Goal: Transaction & Acquisition: Purchase product/service

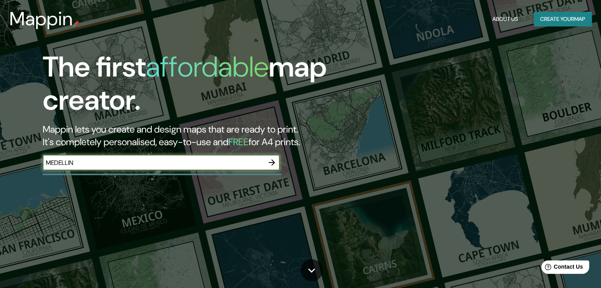
type input "MEDELLIN"
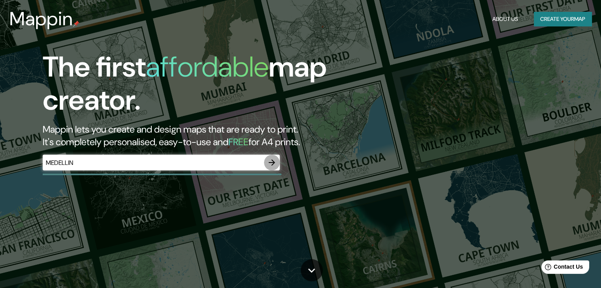
click at [273, 162] on icon "button" at bounding box center [271, 162] width 9 height 9
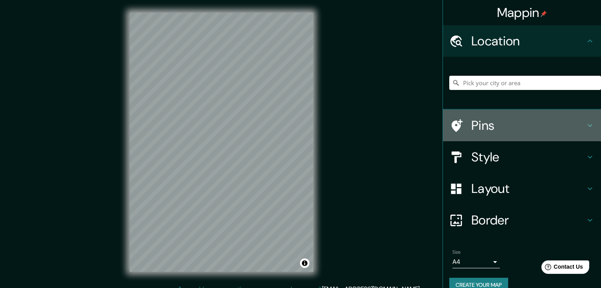
click at [504, 122] on h4 "Pins" at bounding box center [528, 126] width 114 height 16
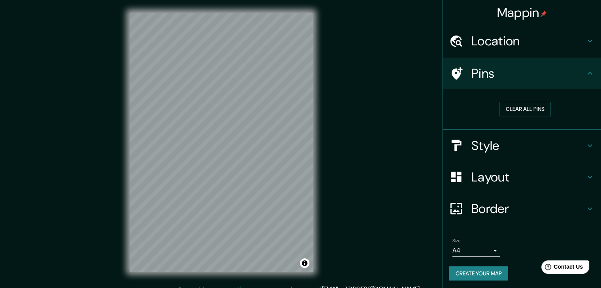
click at [527, 145] on h4 "Style" at bounding box center [528, 146] width 114 height 16
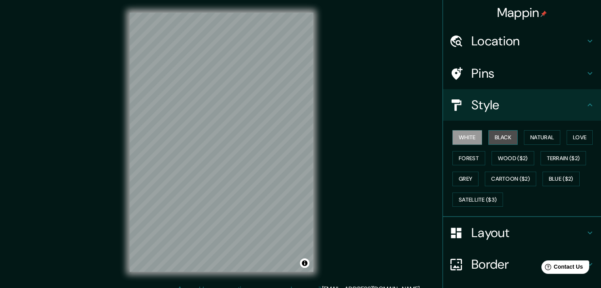
click at [496, 135] on button "Black" at bounding box center [503, 137] width 30 height 15
click at [462, 180] on button "Grey" at bounding box center [465, 179] width 26 height 15
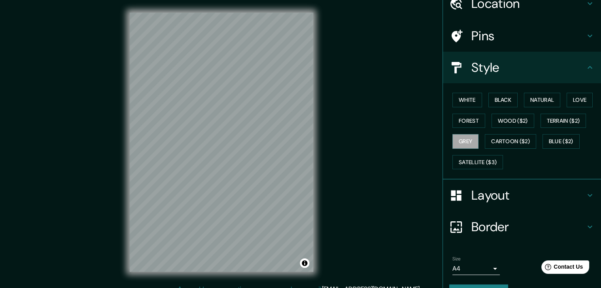
scroll to position [40, 0]
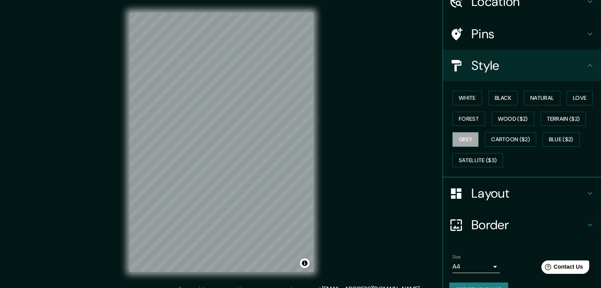
click at [516, 220] on h4 "Border" at bounding box center [528, 225] width 114 height 16
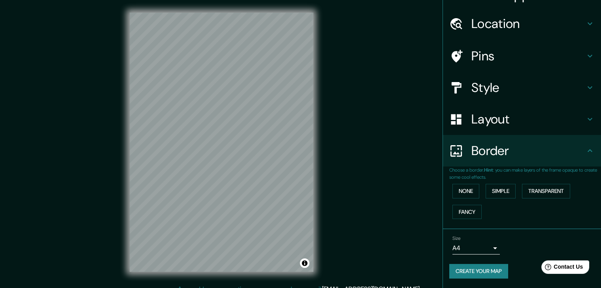
scroll to position [17, 0]
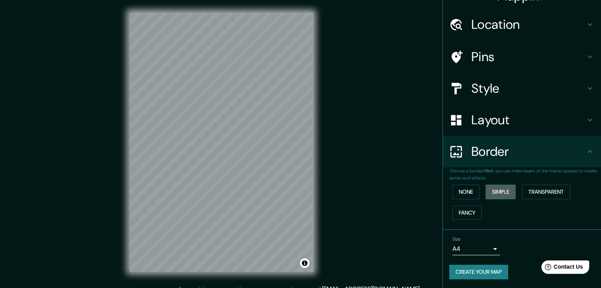
click at [492, 193] on button "Simple" at bounding box center [501, 192] width 30 height 15
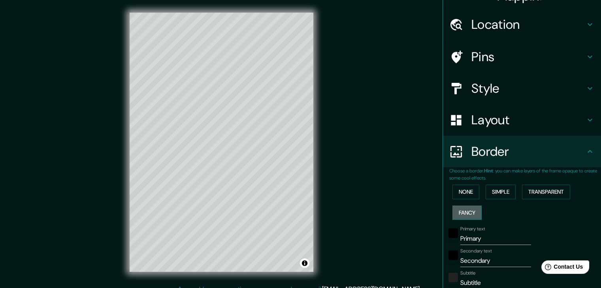
click at [471, 213] on button "Fancy" at bounding box center [466, 213] width 29 height 15
click at [463, 196] on button "None" at bounding box center [465, 192] width 27 height 15
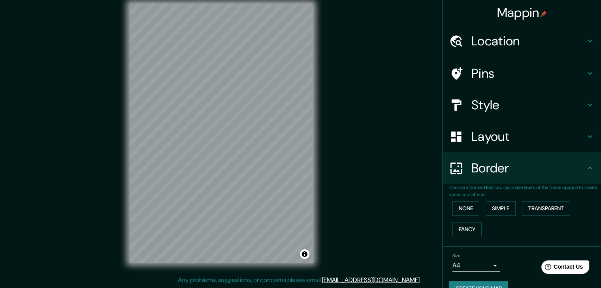
scroll to position [0, 0]
click at [497, 104] on h4 "Style" at bounding box center [528, 105] width 114 height 16
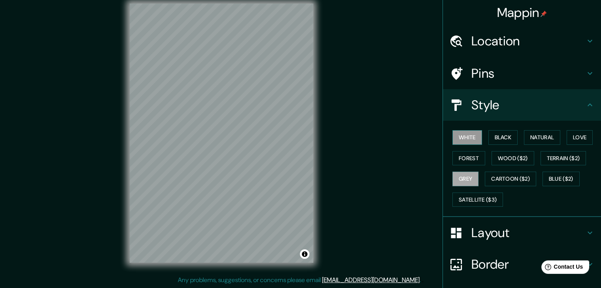
click at [466, 135] on button "White" at bounding box center [467, 137] width 30 height 15
click at [494, 138] on button "Black" at bounding box center [503, 137] width 30 height 15
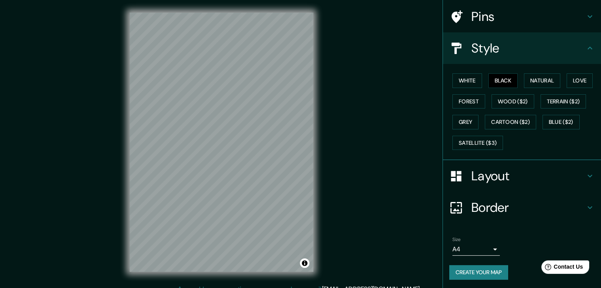
scroll to position [9, 0]
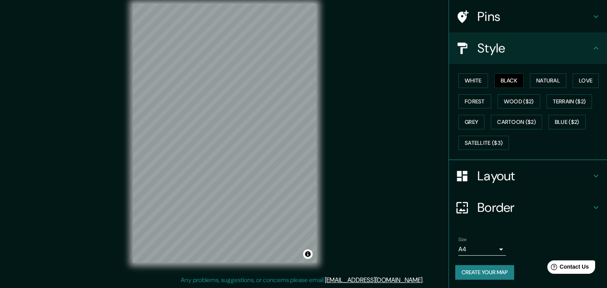
click at [484, 247] on body "Mappin Location Pins Style White Black Natural Love Forest Wood ($2) Terrain ($…" at bounding box center [303, 135] width 607 height 288
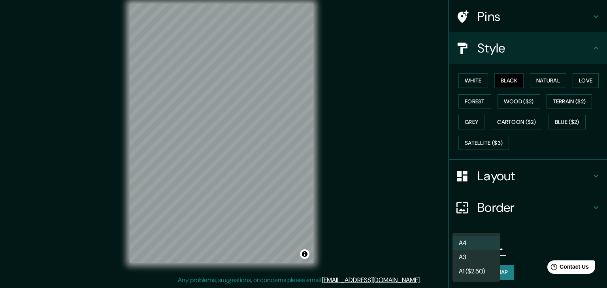
click at [531, 244] on div at bounding box center [303, 144] width 607 height 288
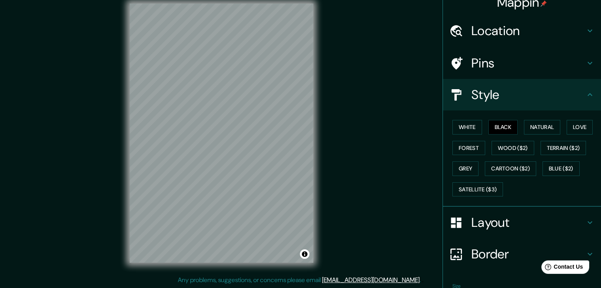
scroll to position [0, 0]
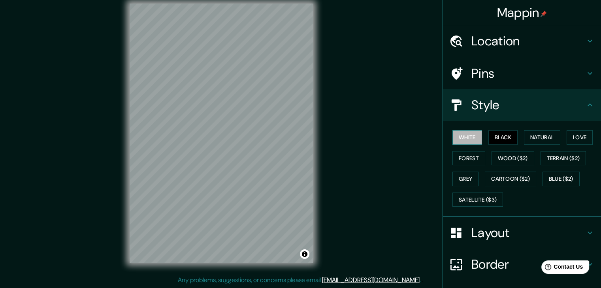
click at [454, 140] on button "White" at bounding box center [467, 137] width 30 height 15
click at [387, 160] on div "Mappin Location Pins Style White Black Natural Love Forest Wood ($2) Terrain ($…" at bounding box center [300, 140] width 601 height 298
click at [509, 68] on h4 "Pins" at bounding box center [528, 74] width 114 height 16
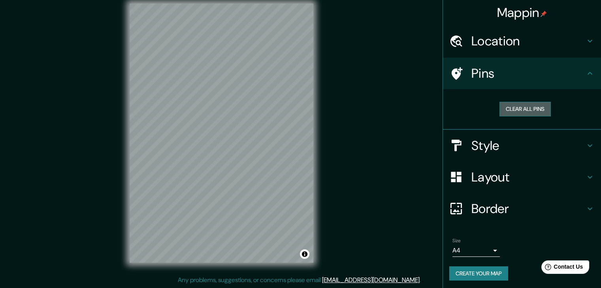
click at [518, 109] on button "Clear all pins" at bounding box center [524, 109] width 51 height 15
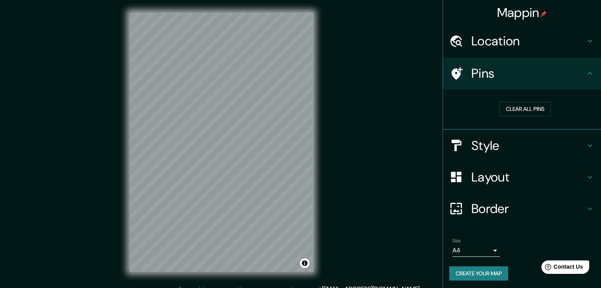
click at [370, 152] on div "Mappin Location Pins Clear all pins Style Layout Border Choose a border. Hint :…" at bounding box center [300, 149] width 601 height 298
click at [536, 45] on h4 "Location" at bounding box center [528, 41] width 114 height 16
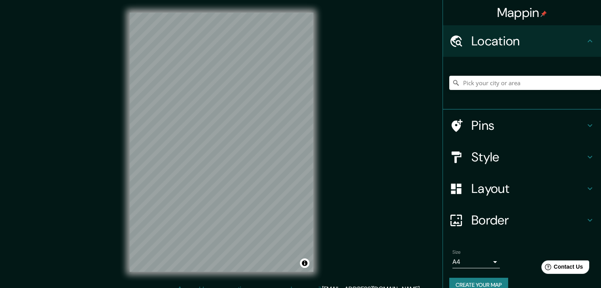
click at [536, 45] on h4 "Location" at bounding box center [528, 41] width 114 height 16
click at [488, 156] on h4 "Style" at bounding box center [528, 157] width 114 height 16
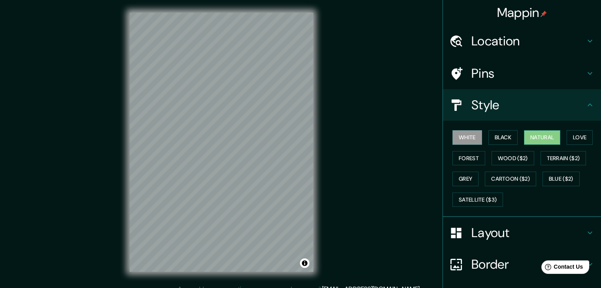
click at [548, 137] on button "Natural" at bounding box center [542, 137] width 36 height 15
click at [580, 139] on button "Love" at bounding box center [580, 137] width 26 height 15
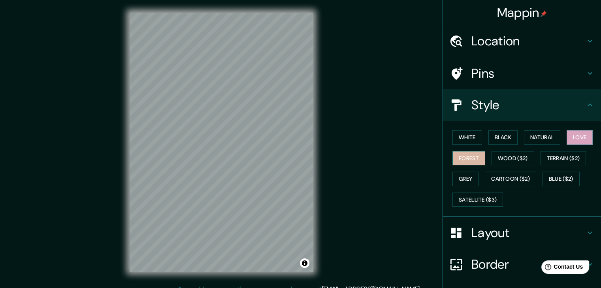
click at [470, 158] on button "Forest" at bounding box center [468, 158] width 33 height 15
click at [565, 174] on button "Blue ($2)" at bounding box center [561, 179] width 37 height 15
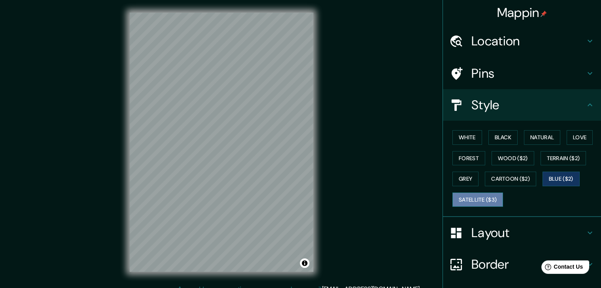
click at [458, 203] on button "Satellite ($3)" at bounding box center [477, 200] width 51 height 15
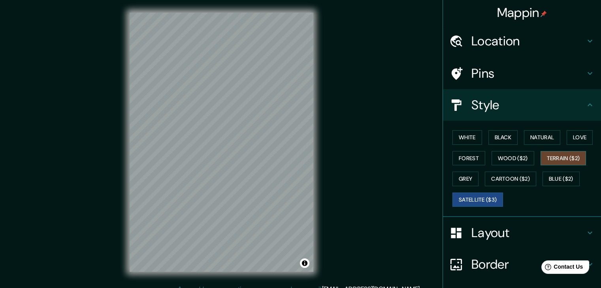
click at [556, 159] on button "Terrain ($2)" at bounding box center [564, 158] width 46 height 15
click at [509, 158] on button "Wood ($2)" at bounding box center [513, 158] width 43 height 15
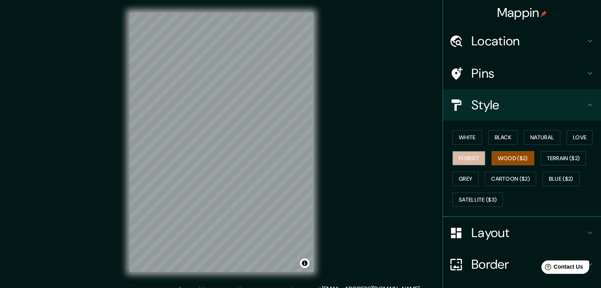
click at [469, 157] on button "Forest" at bounding box center [468, 158] width 33 height 15
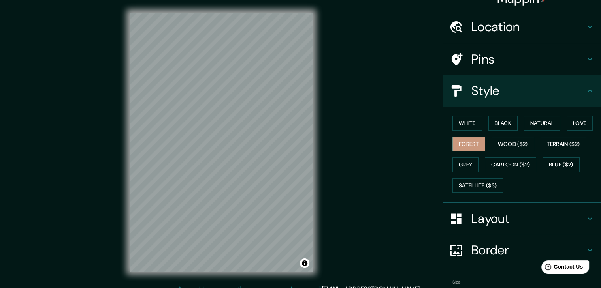
scroll to position [57, 0]
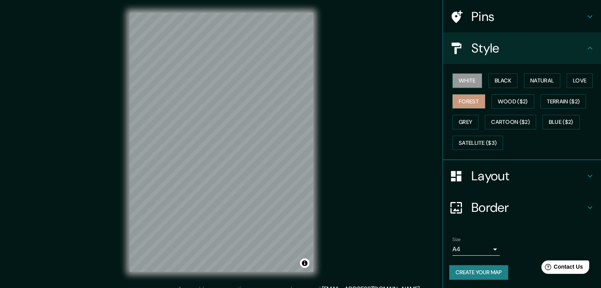
click at [465, 77] on button "White" at bounding box center [467, 80] width 30 height 15
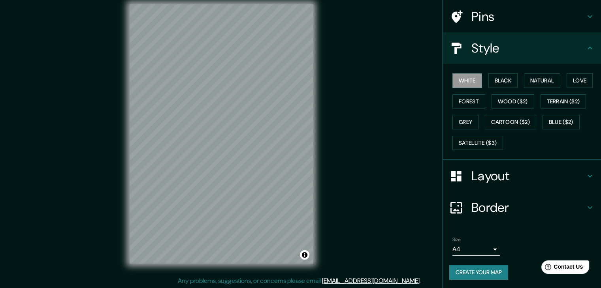
scroll to position [9, 0]
click at [481, 271] on button "Create your map" at bounding box center [478, 273] width 59 height 15
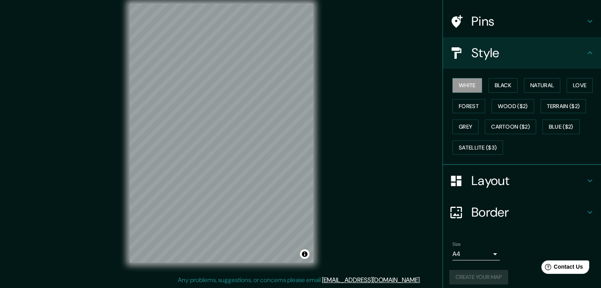
scroll to position [57, 0]
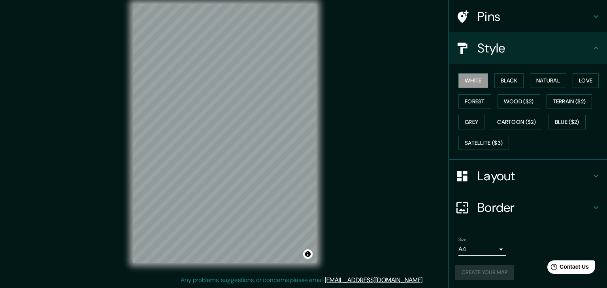
click at [479, 245] on body "Mappin Location Pins Style White Black Natural Love Forest Wood ($2) Terrain ($…" at bounding box center [303, 135] width 607 height 288
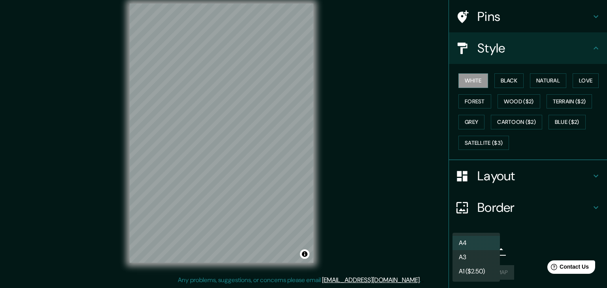
click at [479, 245] on li "A4" at bounding box center [475, 243] width 47 height 14
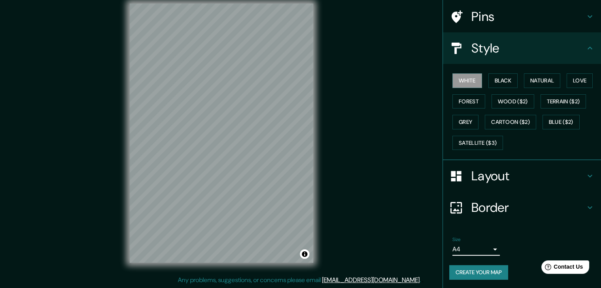
click at [465, 270] on button "Create your map" at bounding box center [478, 273] width 59 height 15
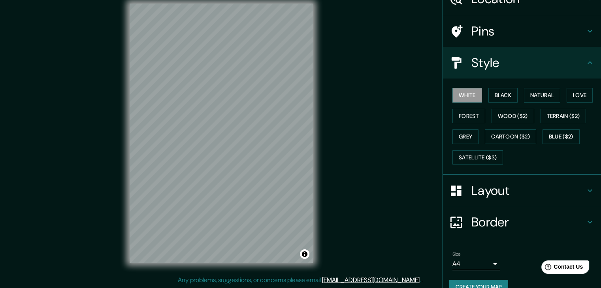
scroll to position [0, 0]
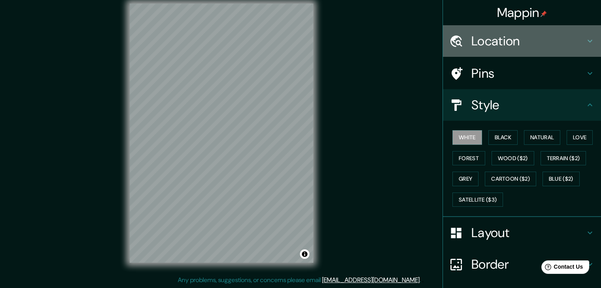
click at [578, 39] on h4 "Location" at bounding box center [528, 41] width 114 height 16
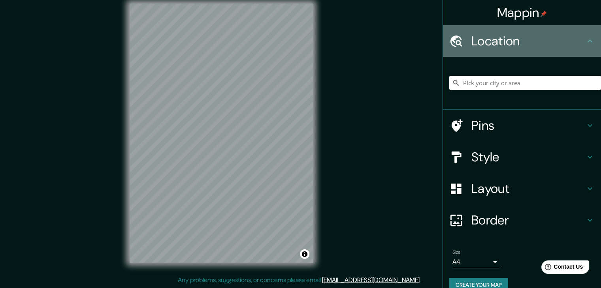
click at [578, 39] on h4 "Location" at bounding box center [528, 41] width 114 height 16
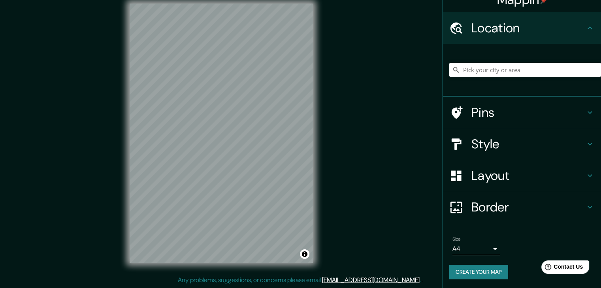
scroll to position [13, 0]
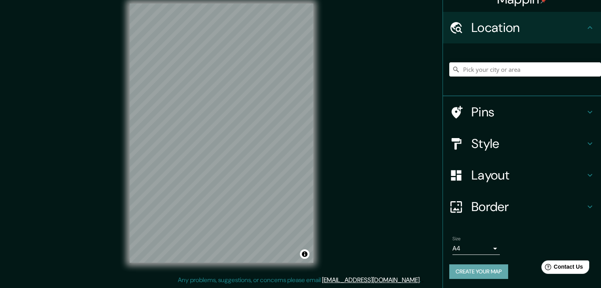
click at [479, 273] on button "Create your map" at bounding box center [478, 272] width 59 height 15
click at [574, 28] on h4 "Location" at bounding box center [528, 28] width 114 height 16
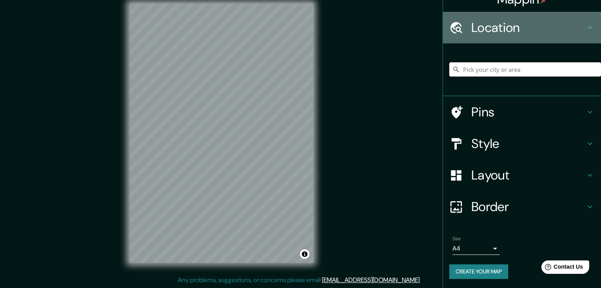
click at [585, 29] on icon at bounding box center [589, 27] width 9 height 9
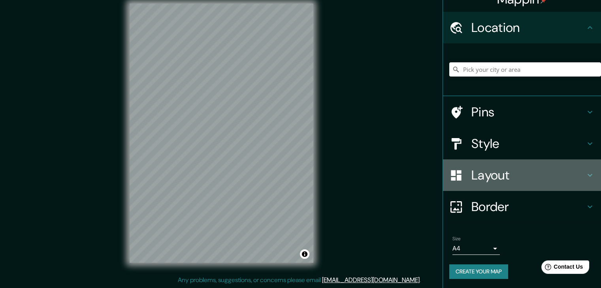
click at [585, 178] on icon at bounding box center [589, 175] width 9 height 9
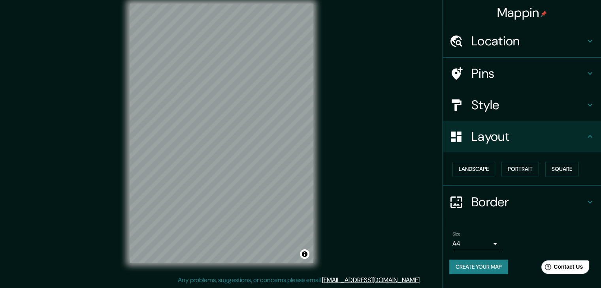
scroll to position [0, 0]
click at [490, 170] on button "Landscape" at bounding box center [473, 169] width 43 height 15
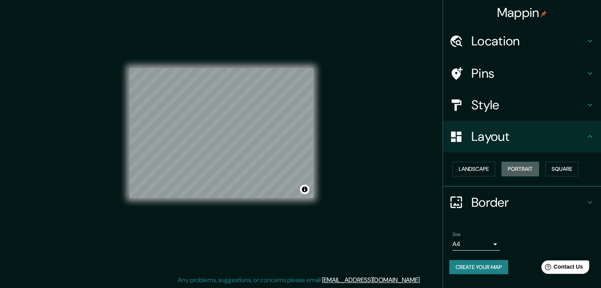
click at [515, 172] on button "Portrait" at bounding box center [520, 169] width 38 height 15
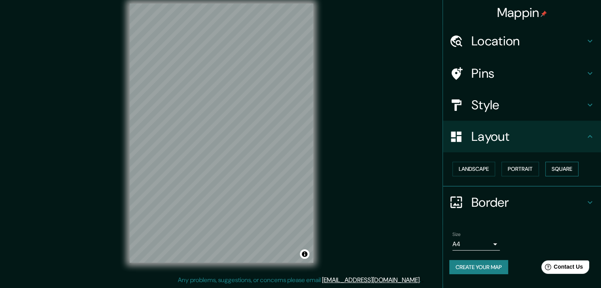
click at [561, 171] on button "Square" at bounding box center [561, 169] width 33 height 15
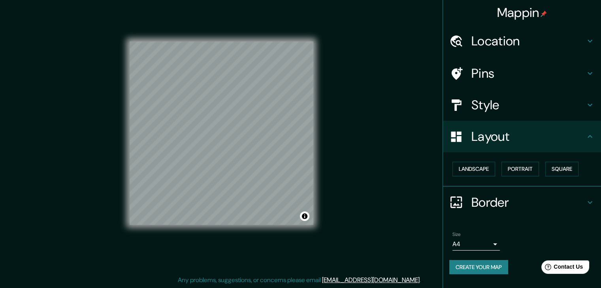
click at [399, 178] on div "Mappin Location Pins Style Layout Landscape Portrait Square Border Choose a bor…" at bounding box center [300, 140] width 601 height 298
click at [490, 265] on button "Create your map" at bounding box center [478, 267] width 59 height 15
drag, startPoint x: 296, startPoint y: 79, endPoint x: 316, endPoint y: 68, distance: 23.5
click at [316, 68] on div "© Mapbox © OpenStreetMap Improve this map" at bounding box center [221, 133] width 209 height 285
click at [493, 266] on button "Create your map" at bounding box center [478, 267] width 59 height 15
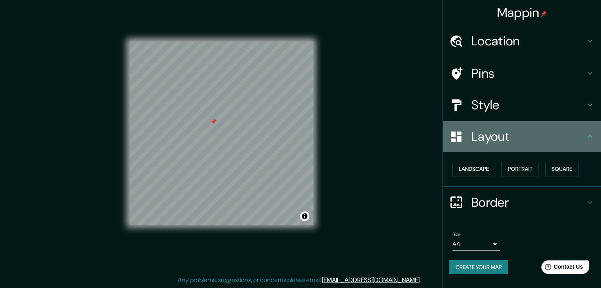
click at [585, 141] on div "Layout" at bounding box center [522, 137] width 158 height 32
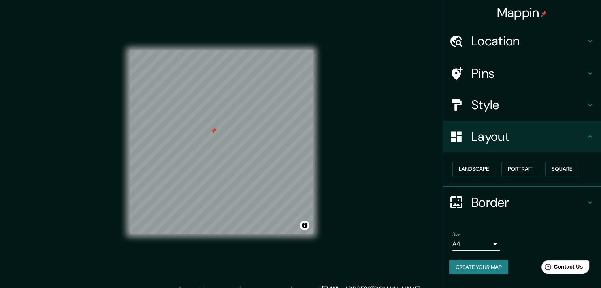
click at [543, 13] on img at bounding box center [544, 14] width 6 height 6
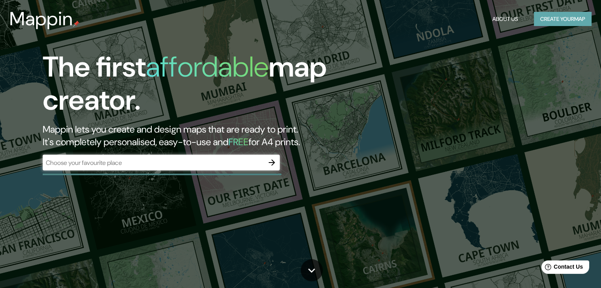
click at [546, 20] on button "Create your map" at bounding box center [563, 19] width 58 height 15
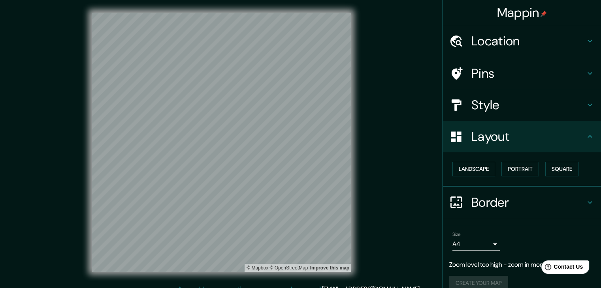
click at [372, 70] on div "Mappin Location Pins Style Layout Landscape Portrait Square Border Choose a bor…" at bounding box center [300, 149] width 601 height 298
click at [367, 78] on div "Mappin Location Pins Style Layout Landscape Portrait Square Border Choose a bor…" at bounding box center [300, 149] width 601 height 298
click at [359, 163] on div "© Mapbox © OpenStreetMap Improve this map" at bounding box center [221, 142] width 285 height 285
click at [385, 190] on div "Mappin Location Pins Style Layout Landscape Portrait Square Border Choose a bor…" at bounding box center [300, 149] width 601 height 298
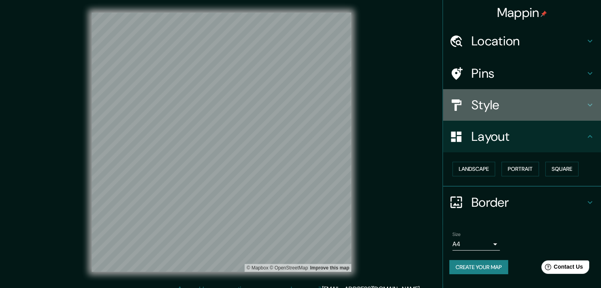
click at [533, 102] on h4 "Style" at bounding box center [528, 105] width 114 height 16
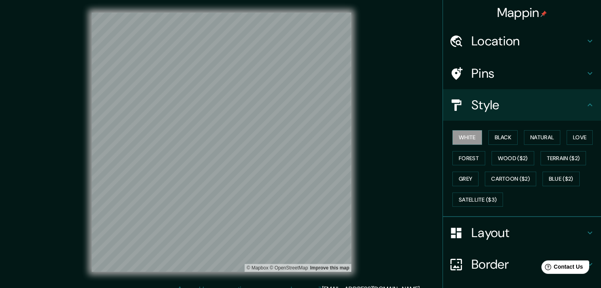
click at [501, 128] on div "White Black Natural Love Forest Wood ($2) Terrain ($2) Grey Cartoon ($2) Blue (…" at bounding box center [525, 168] width 152 height 83
click at [501, 136] on button "Black" at bounding box center [503, 137] width 30 height 15
click at [577, 139] on button "Love" at bounding box center [580, 137] width 26 height 15
click at [462, 160] on button "Forest" at bounding box center [468, 158] width 33 height 15
click at [572, 135] on button "Love" at bounding box center [580, 137] width 26 height 15
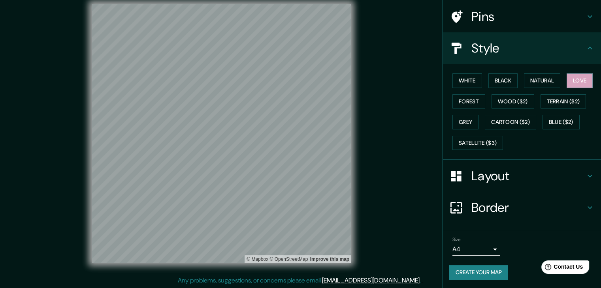
scroll to position [9, 0]
click at [473, 273] on button "Create your map" at bounding box center [478, 273] width 59 height 15
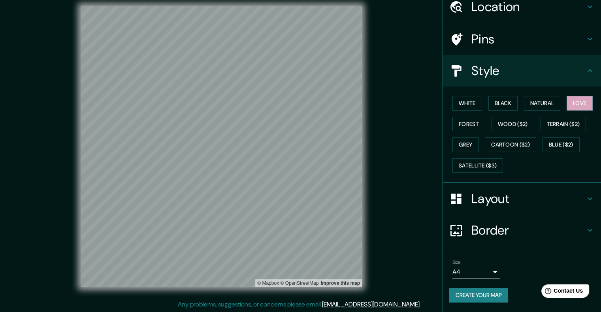
scroll to position [33, 0]
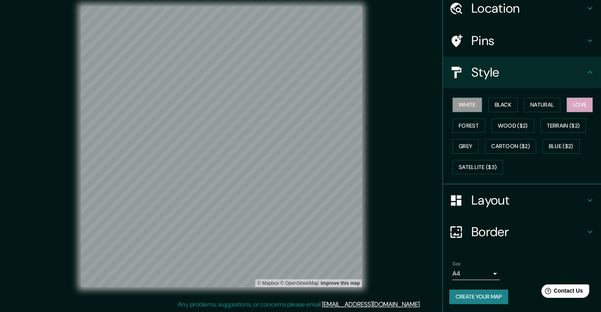
click at [468, 110] on button "White" at bounding box center [467, 105] width 30 height 15
click at [483, 288] on button "Create your map" at bounding box center [478, 297] width 59 height 15
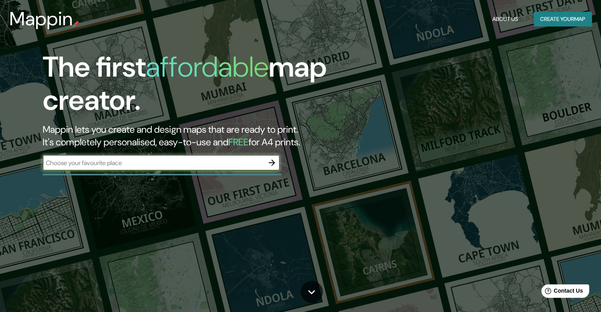
click at [160, 164] on input "text" at bounding box center [153, 162] width 221 height 9
type input "MEDELLIN"
click at [272, 160] on icon "button" at bounding box center [272, 163] width 6 height 6
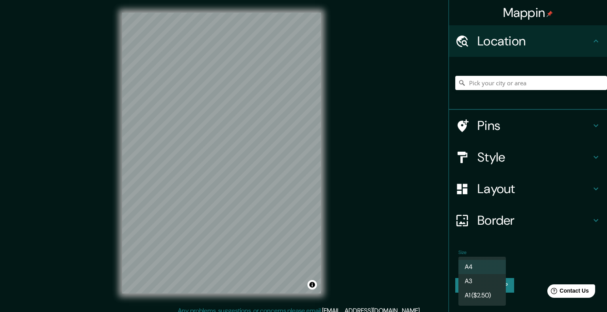
click at [410, 261] on body "Mappin Location Pins Style Layout Border Choose a border. Hint : you can make l…" at bounding box center [303, 156] width 607 height 312
click at [410, 279] on li "A3" at bounding box center [481, 281] width 47 height 14
type input "a4"
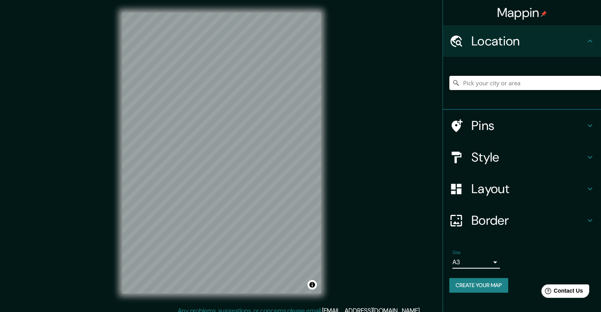
click at [410, 85] on input "Pick your city or area" at bounding box center [525, 83] width 152 height 14
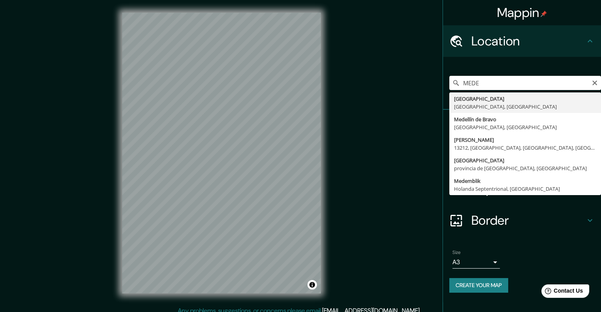
type input "Medellín, Antioquia, Colombia"
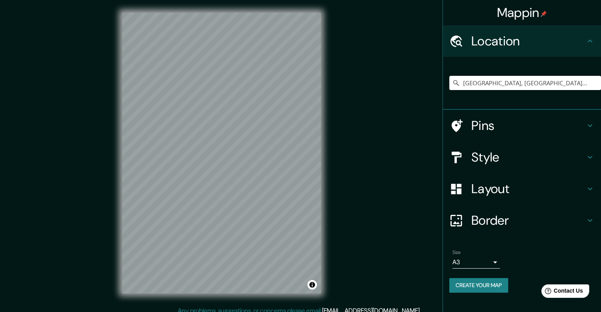
click at [407, 212] on div "Mappin Location Medellín, Antioquia, Colombia Pins Style Layout Border Choose a…" at bounding box center [300, 159] width 601 height 319
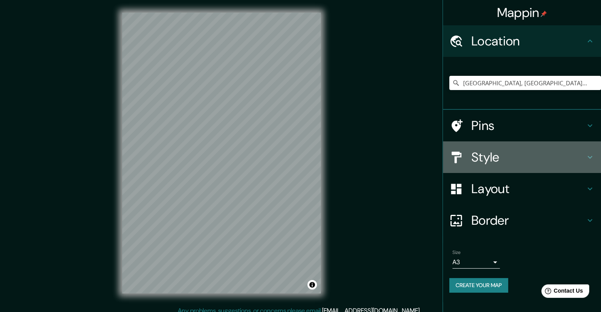
click at [410, 164] on h4 "Style" at bounding box center [528, 157] width 114 height 16
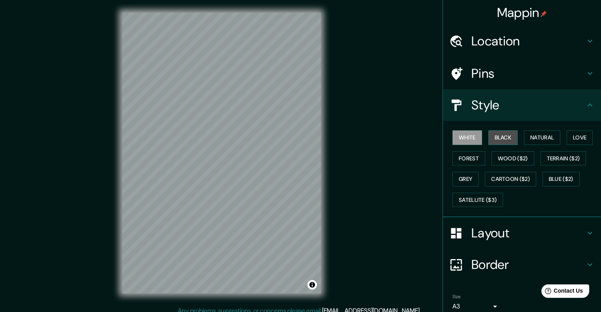
click at [410, 135] on button "Black" at bounding box center [503, 137] width 30 height 15
click at [410, 139] on button "Natural" at bounding box center [542, 137] width 36 height 15
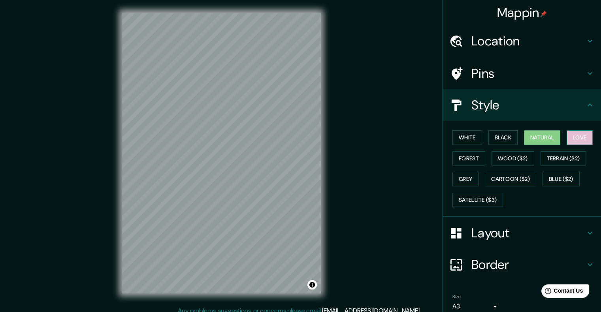
click at [410, 142] on button "Love" at bounding box center [580, 137] width 26 height 15
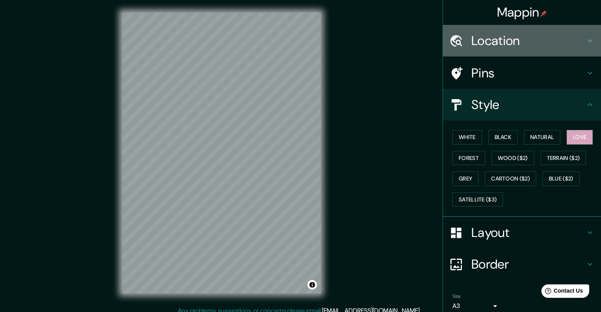
click at [410, 42] on h4 "Location" at bounding box center [528, 41] width 114 height 16
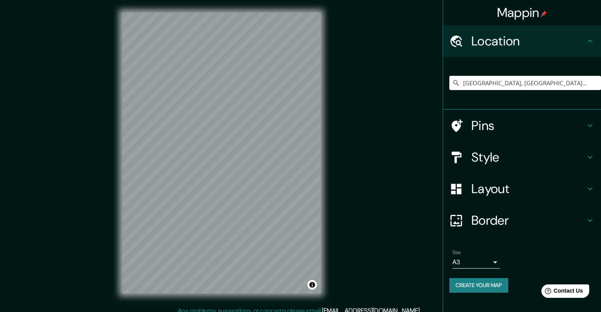
scroll to position [0, 0]
click at [410, 42] on h4 "Location" at bounding box center [528, 41] width 114 height 16
click at [410, 221] on h4 "Border" at bounding box center [528, 221] width 114 height 16
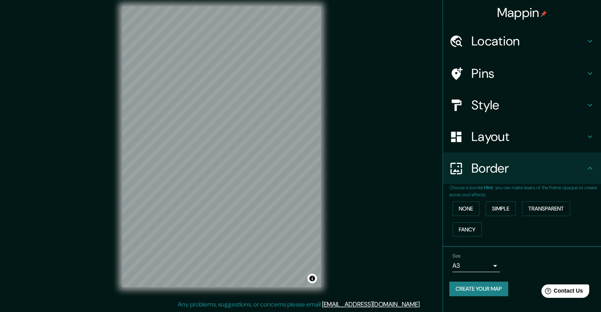
scroll to position [6, 0]
click at [410, 212] on button "Simple" at bounding box center [501, 209] width 30 height 15
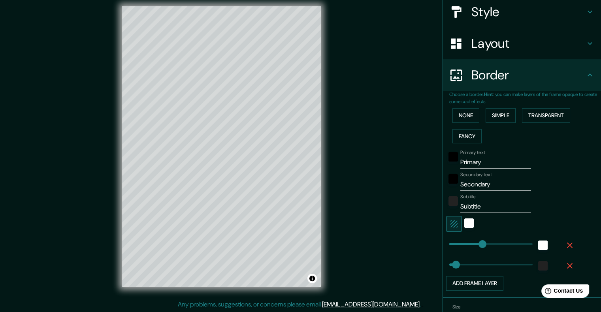
scroll to position [119, 0]
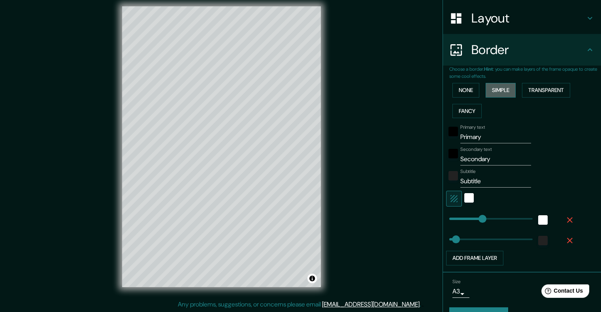
click at [410, 86] on button "Simple" at bounding box center [501, 90] width 30 height 15
type input "201"
type input "40"
click at [410, 88] on button "None" at bounding box center [465, 90] width 27 height 15
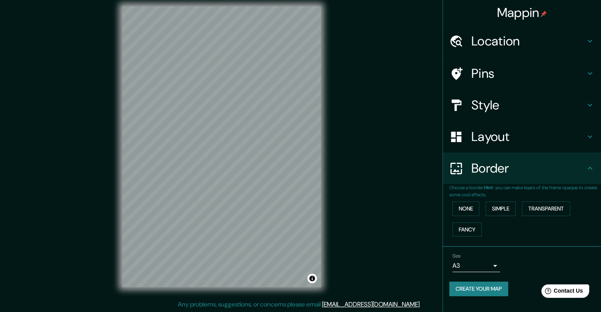
scroll to position [0, 0]
click at [410, 213] on button "Transparent" at bounding box center [546, 209] width 48 height 15
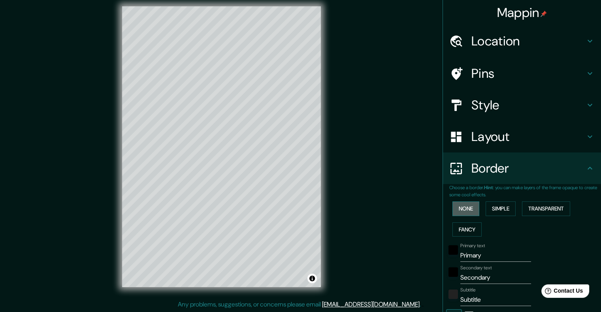
click at [410, 211] on button "None" at bounding box center [465, 209] width 27 height 15
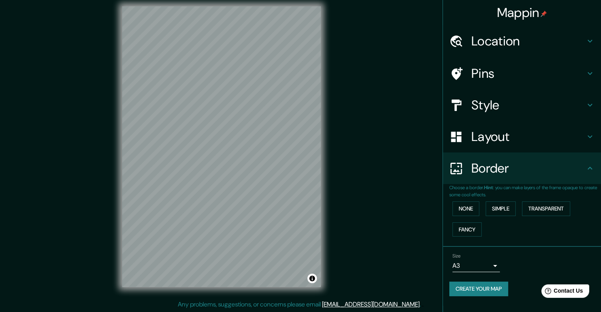
click at [410, 136] on h4 "Layout" at bounding box center [528, 137] width 114 height 16
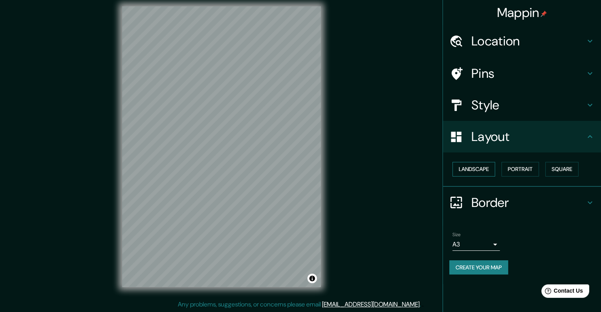
click at [410, 170] on button "Landscape" at bounding box center [473, 169] width 43 height 15
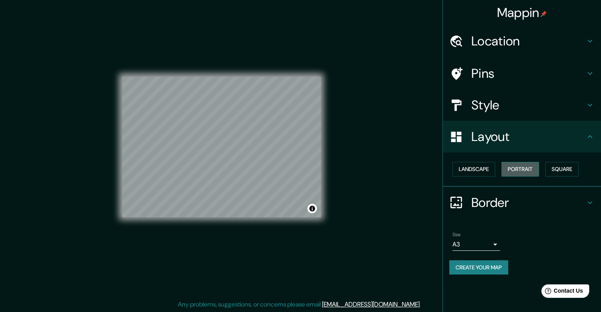
click at [410, 170] on button "Portrait" at bounding box center [520, 169] width 38 height 15
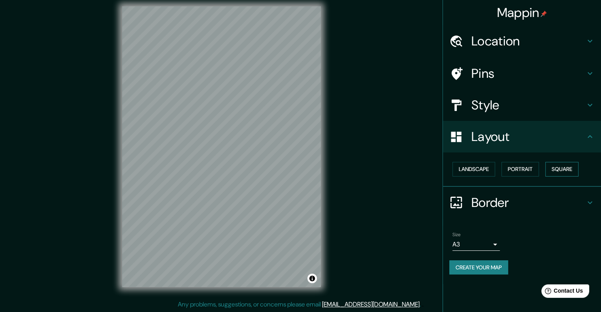
click at [410, 173] on button "Square" at bounding box center [561, 169] width 33 height 15
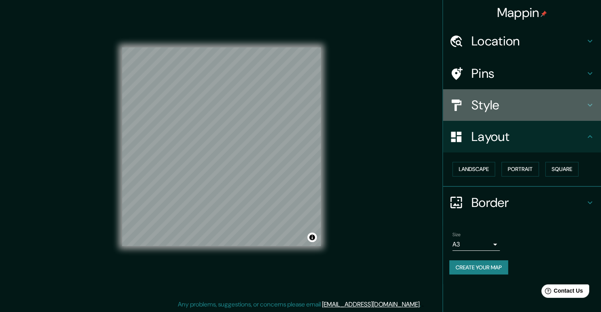
click at [410, 103] on h4 "Style" at bounding box center [528, 105] width 114 height 16
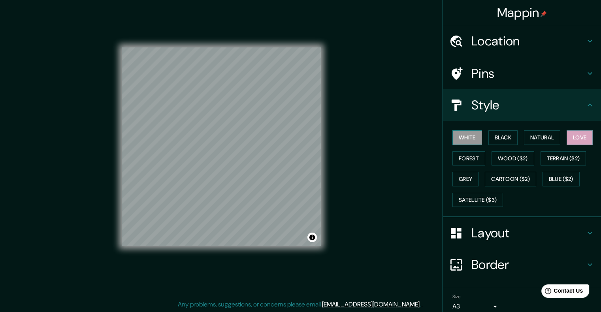
click at [410, 136] on button "White" at bounding box center [467, 137] width 30 height 15
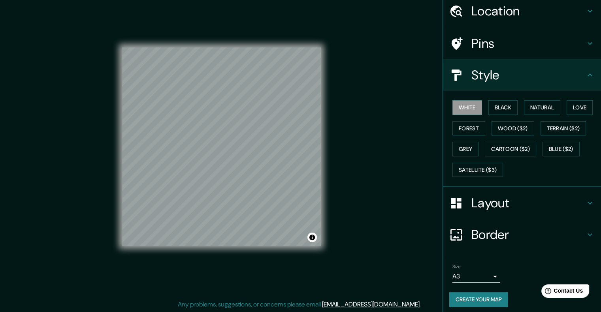
scroll to position [33, 0]
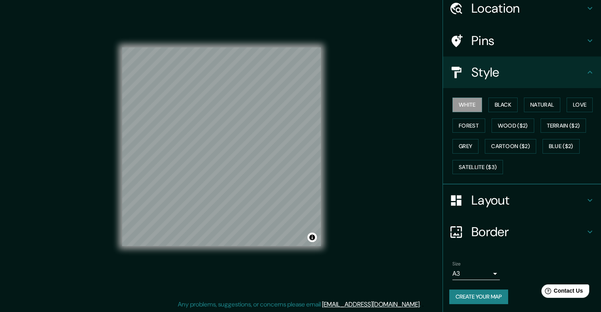
click at [410, 294] on button "Create your map" at bounding box center [478, 297] width 59 height 15
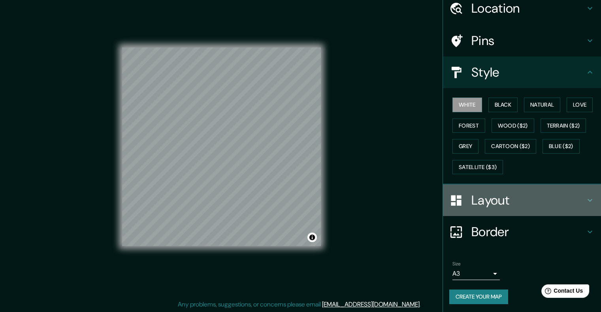
click at [410, 197] on h4 "Layout" at bounding box center [528, 200] width 114 height 16
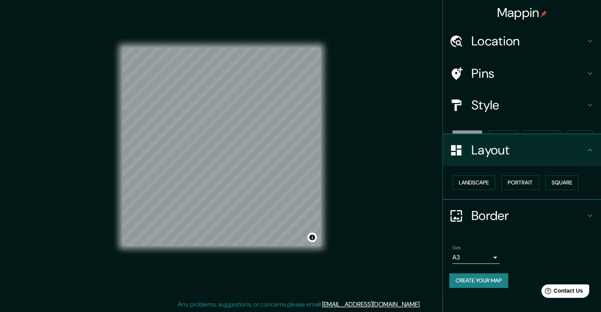
scroll to position [0, 0]
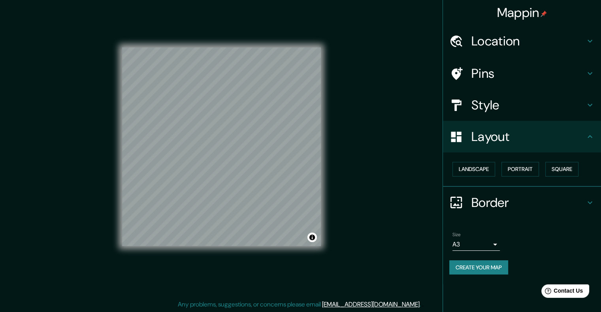
click at [410, 134] on h4 "Layout" at bounding box center [528, 137] width 114 height 16
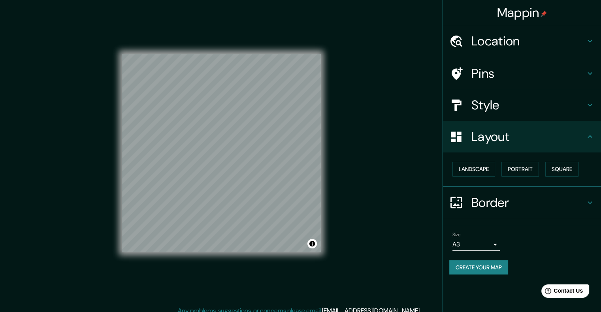
click at [410, 116] on div "Style" at bounding box center [522, 105] width 158 height 32
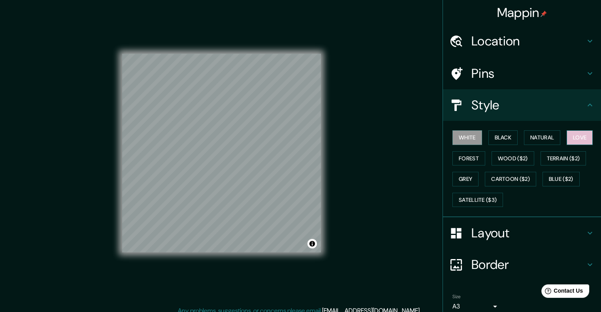
click at [410, 140] on button "Love" at bounding box center [580, 137] width 26 height 15
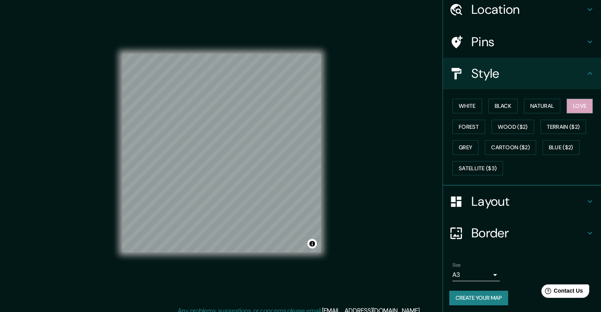
scroll to position [33, 0]
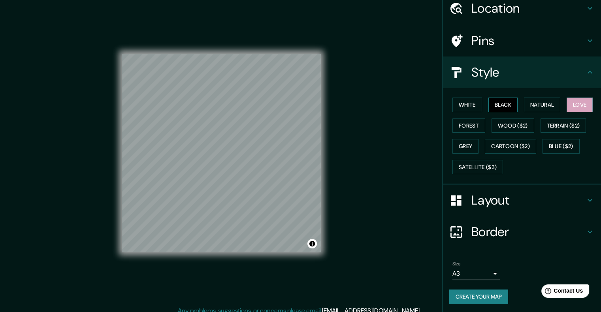
click at [410, 107] on button "Black" at bounding box center [503, 105] width 30 height 15
click at [410, 111] on button "White" at bounding box center [467, 105] width 30 height 15
click at [410, 106] on button "Love" at bounding box center [580, 105] width 26 height 15
click at [410, 106] on button "White" at bounding box center [467, 105] width 30 height 15
click at [410, 149] on button "Grey" at bounding box center [465, 146] width 26 height 15
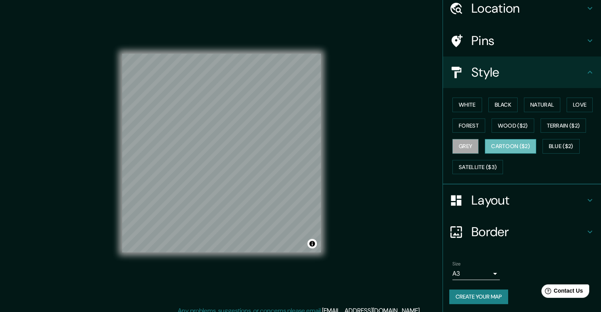
click at [410, 150] on button "Cartoon ($2)" at bounding box center [510, 146] width 51 height 15
click at [410, 126] on button "Terrain ($2)" at bounding box center [564, 126] width 46 height 15
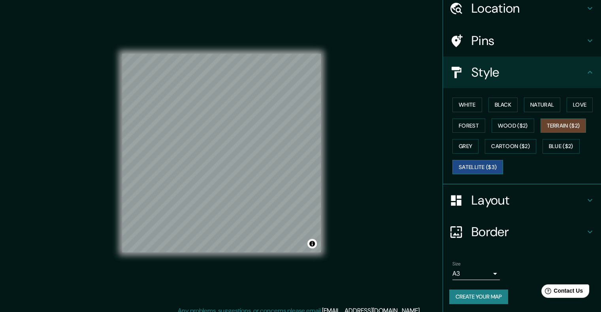
click at [410, 164] on button "Satellite ($3)" at bounding box center [477, 167] width 51 height 15
click at [410, 102] on button "White" at bounding box center [467, 105] width 30 height 15
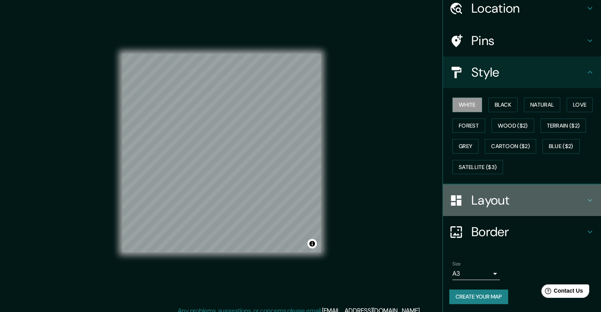
click at [410, 202] on icon at bounding box center [456, 200] width 10 height 10
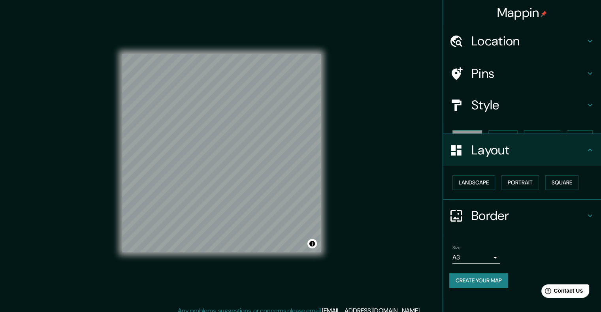
scroll to position [0, 0]
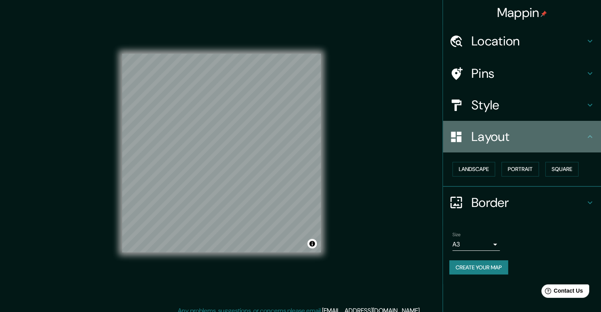
click at [410, 137] on h4 "Layout" at bounding box center [528, 137] width 114 height 16
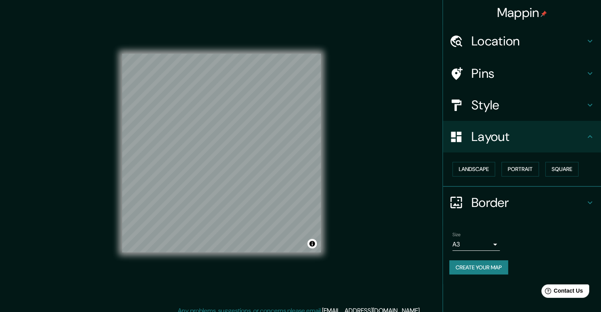
click at [410, 105] on h4 "Style" at bounding box center [528, 105] width 114 height 16
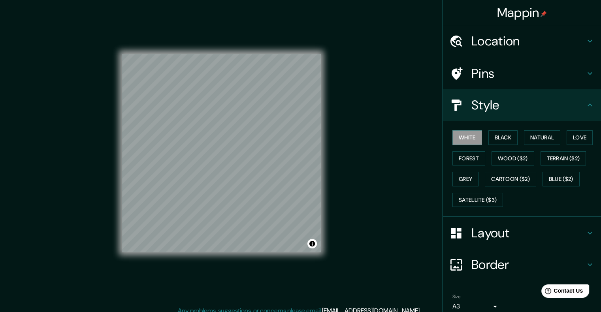
click at [410, 13] on h4 "Mappin" at bounding box center [522, 13] width 50 height 16
